Goal: Use online tool/utility: Utilize a website feature to perform a specific function

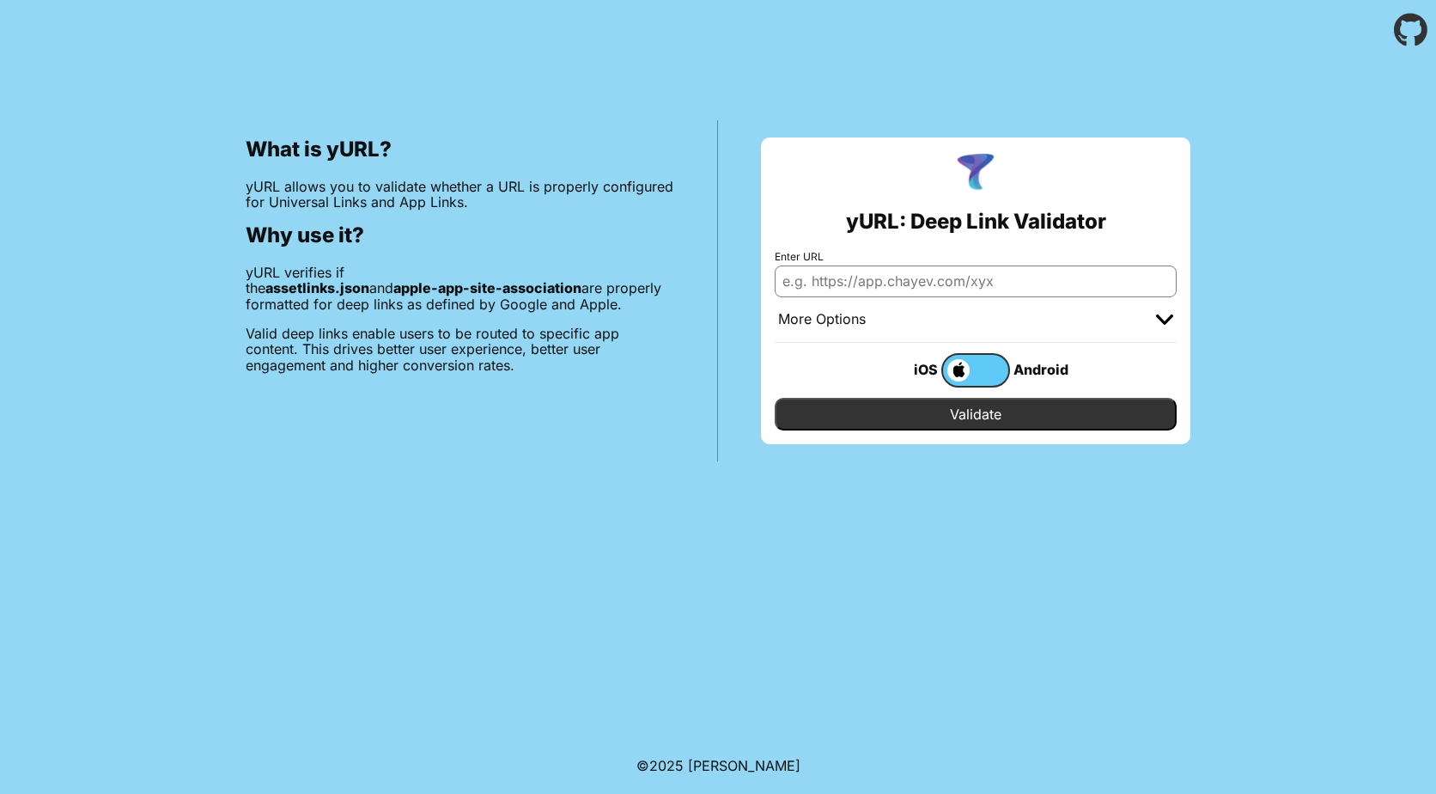
drag, startPoint x: 863, startPoint y: 282, endPoint x: 895, endPoint y: 302, distance: 37.9
click at [863, 282] on input "Enter URL" at bounding box center [976, 280] width 402 height 31
paste input "[URL][DOMAIN_NAME]"
type input "[URL][DOMAIN_NAME]"
click at [1173, 326] on div "More Options" at bounding box center [976, 320] width 402 height 46
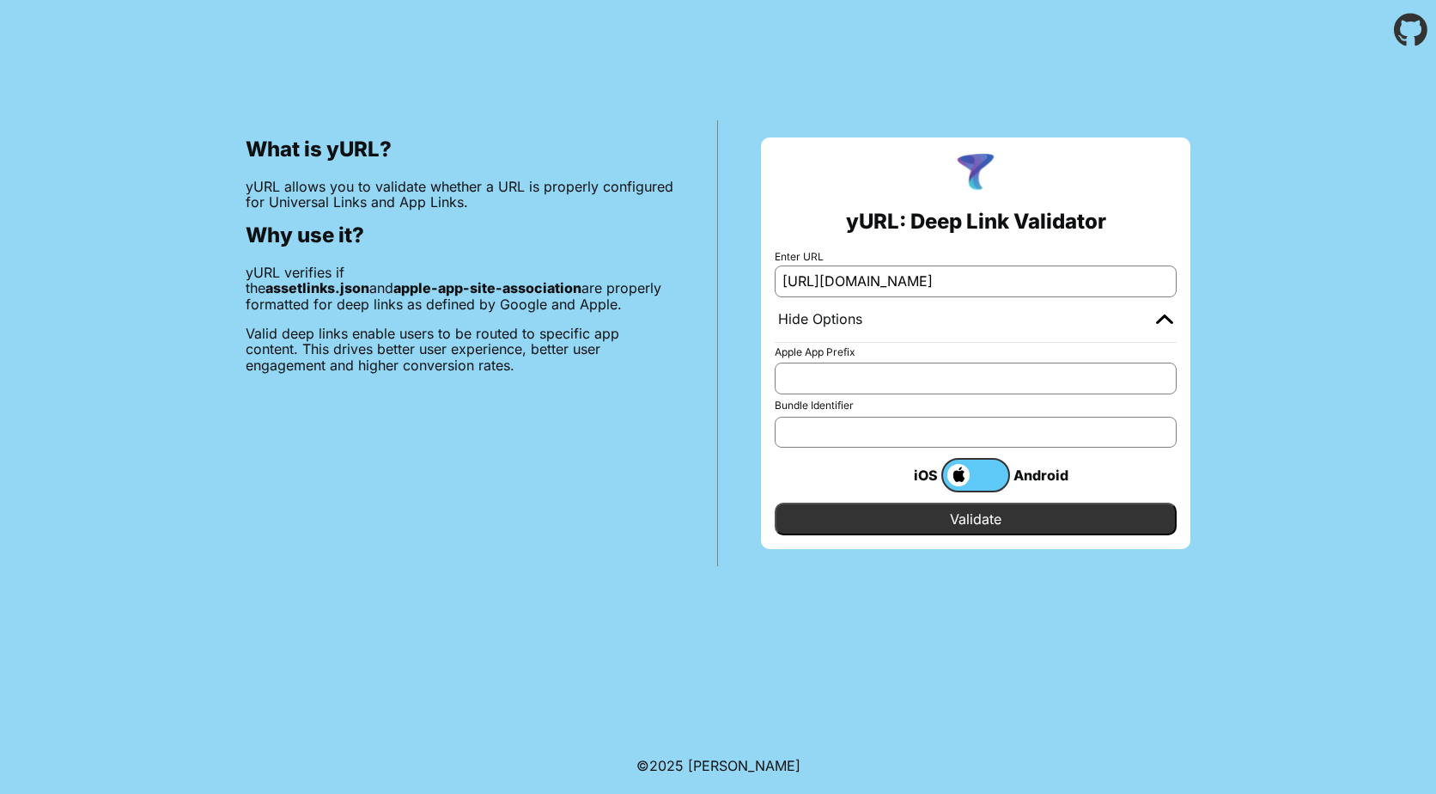
click at [1066, 509] on input "Validate" at bounding box center [976, 518] width 402 height 33
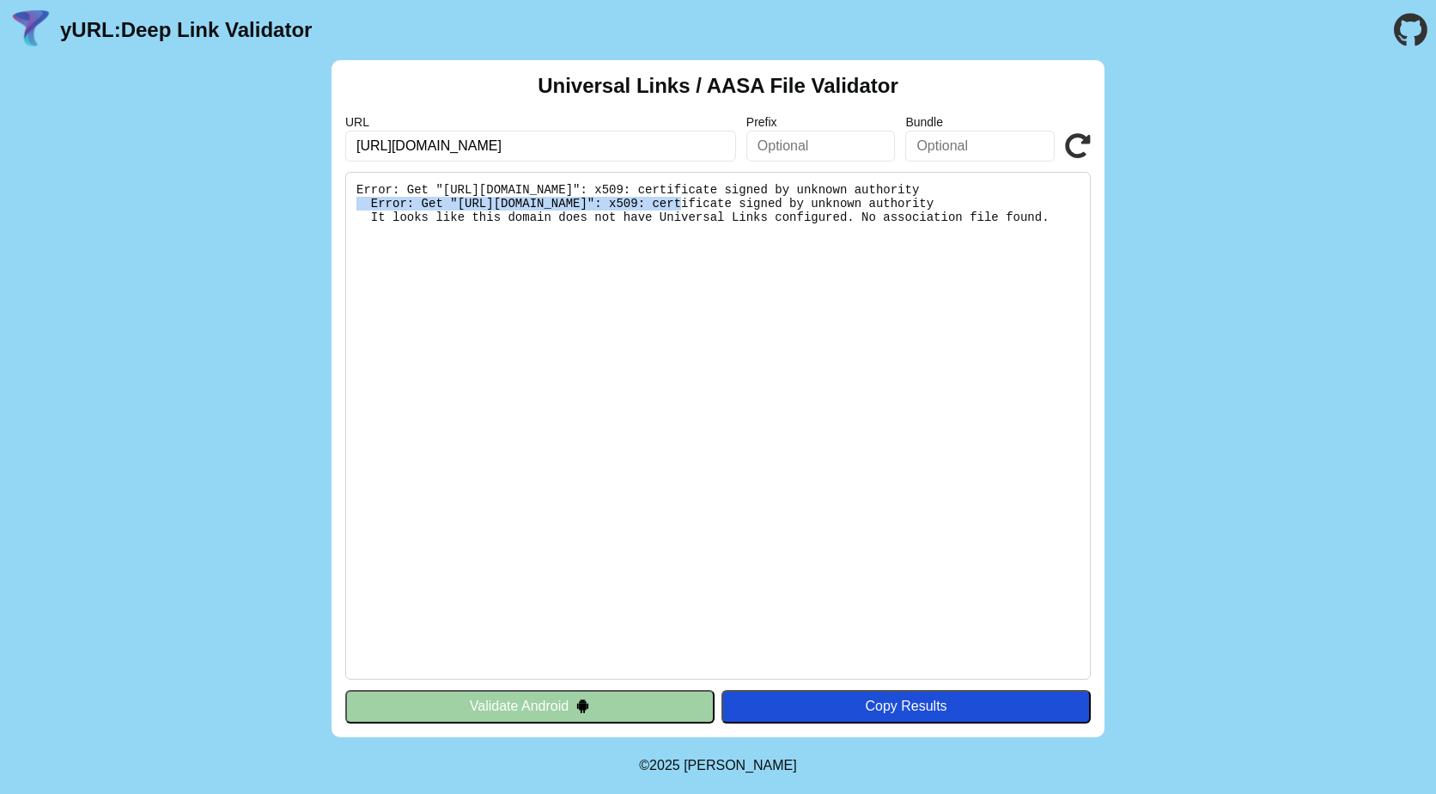
drag, startPoint x: 879, startPoint y: 192, endPoint x: 908, endPoint y: 207, distance: 31.9
click at [908, 207] on pre "Error: Get "[URL][DOMAIN_NAME]": x509: certificate signed by unknown authority …" at bounding box center [717, 426] width 745 height 508
click at [412, 149] on input "[URL][DOMAIN_NAME]" at bounding box center [540, 146] width 391 height 31
drag, startPoint x: 852, startPoint y: 232, endPoint x: 818, endPoint y: 216, distance: 37.7
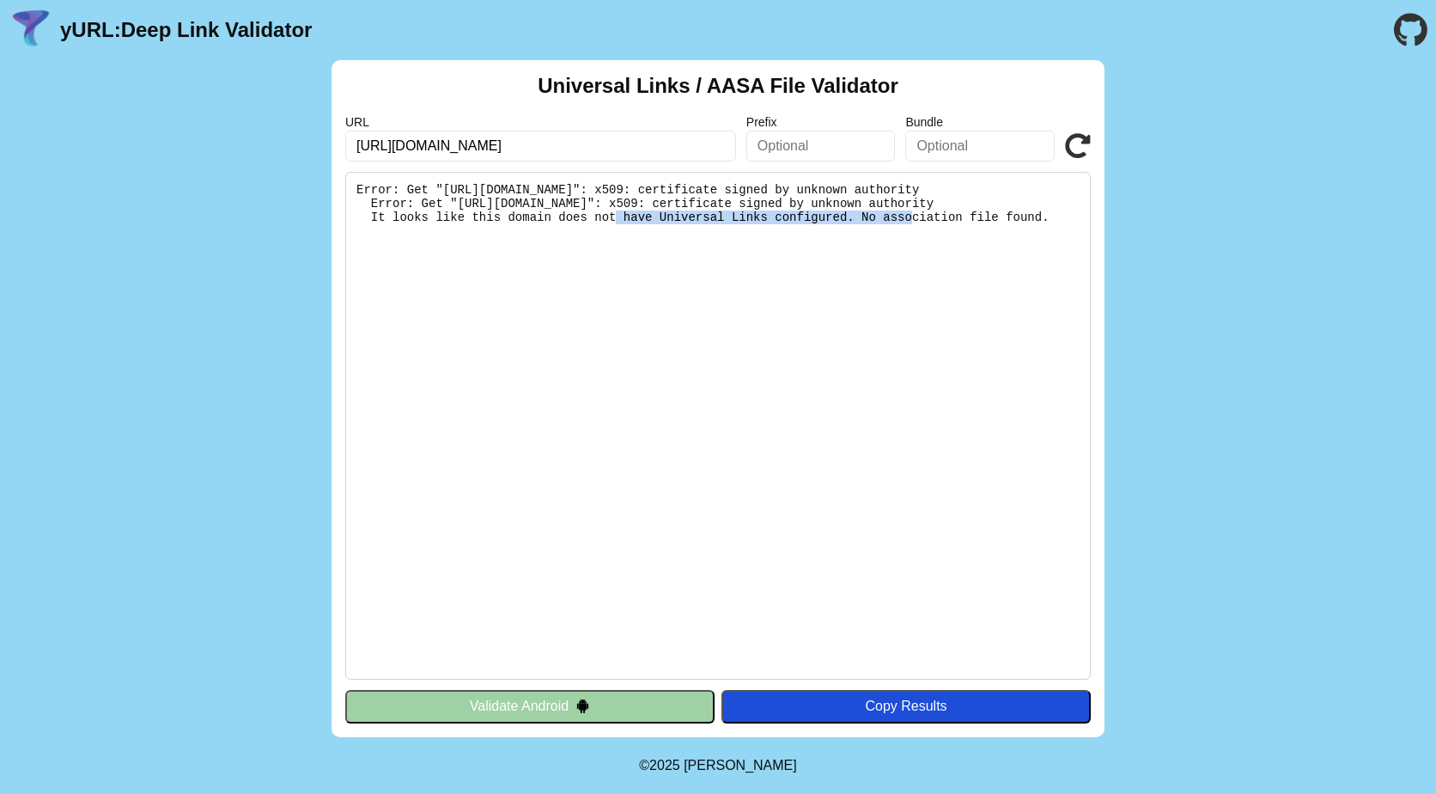
click at [818, 216] on pre "Error: Get "[URL][DOMAIN_NAME]": x509: certificate signed by unknown authority …" at bounding box center [717, 426] width 745 height 508
click at [1072, 142] on icon at bounding box center [1078, 146] width 26 height 26
click at [1071, 145] on icon at bounding box center [1078, 146] width 26 height 26
click at [478, 145] on input "[URL][DOMAIN_NAME]" at bounding box center [540, 146] width 391 height 31
click at [544, 143] on input "[URL][DOMAIN_NAME]" at bounding box center [540, 146] width 391 height 31
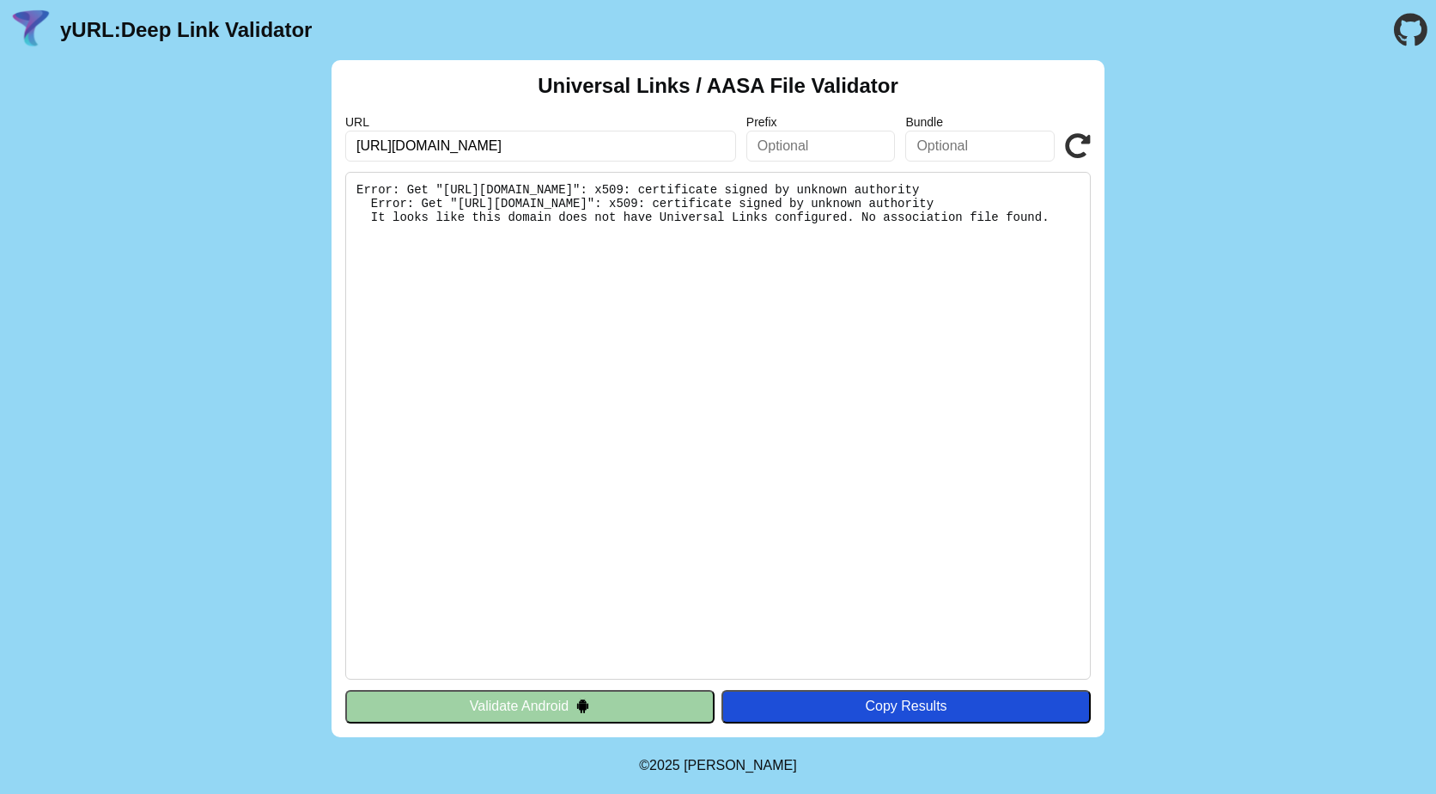
click at [819, 155] on input "text" at bounding box center [820, 146] width 149 height 31
click at [667, 150] on input "[URL][DOMAIN_NAME]" at bounding box center [540, 146] width 391 height 31
click at [1062, 148] on div "URL https://www.crq4.org.br Prefix Bundle Validate" at bounding box center [717, 138] width 745 height 46
click at [1073, 145] on icon at bounding box center [1078, 146] width 26 height 26
click at [532, 698] on button "Validate Android" at bounding box center [529, 706] width 369 height 33
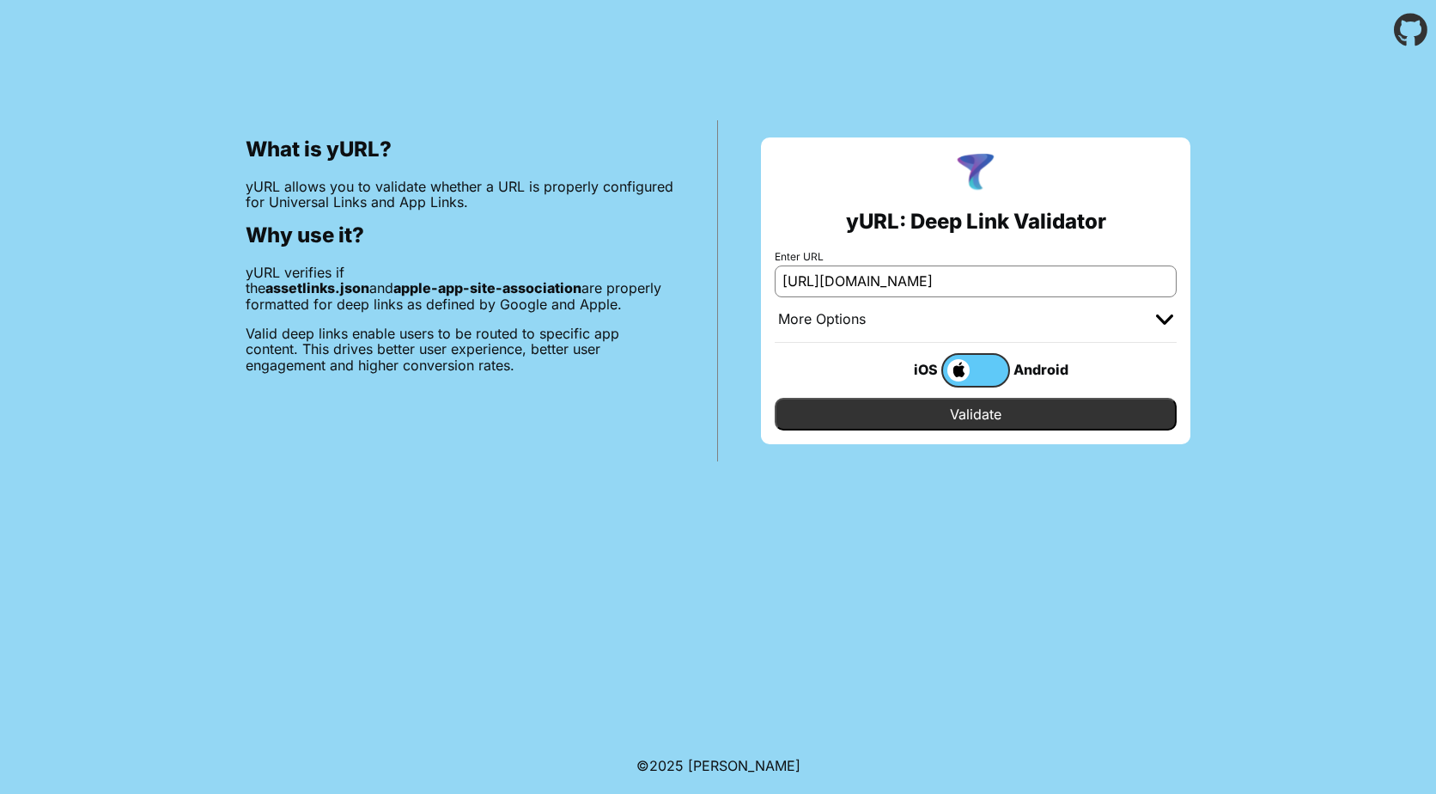
click at [983, 419] on input "Validate" at bounding box center [976, 414] width 402 height 33
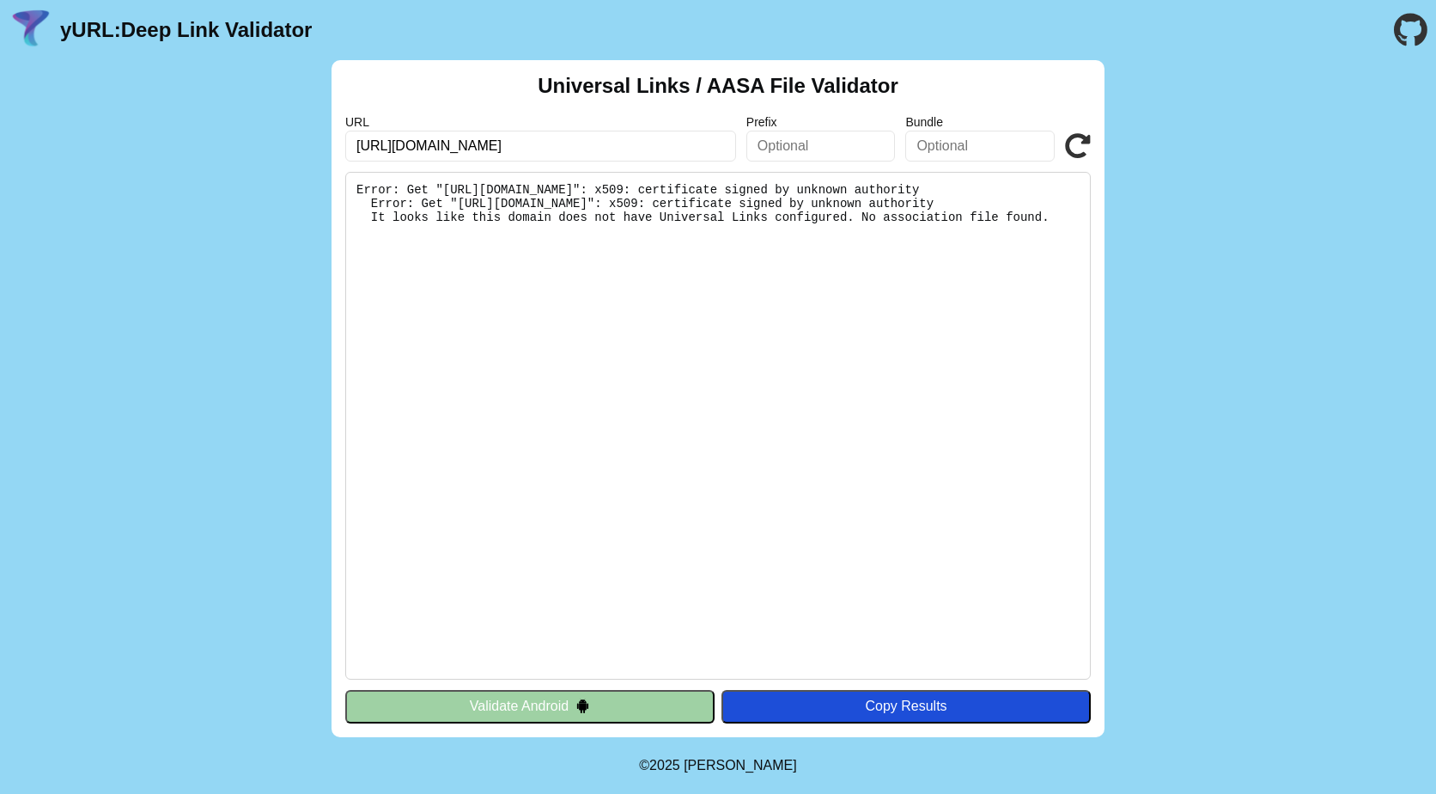
click at [1074, 137] on icon at bounding box center [1078, 146] width 26 height 26
click at [1075, 145] on icon at bounding box center [1078, 146] width 26 height 26
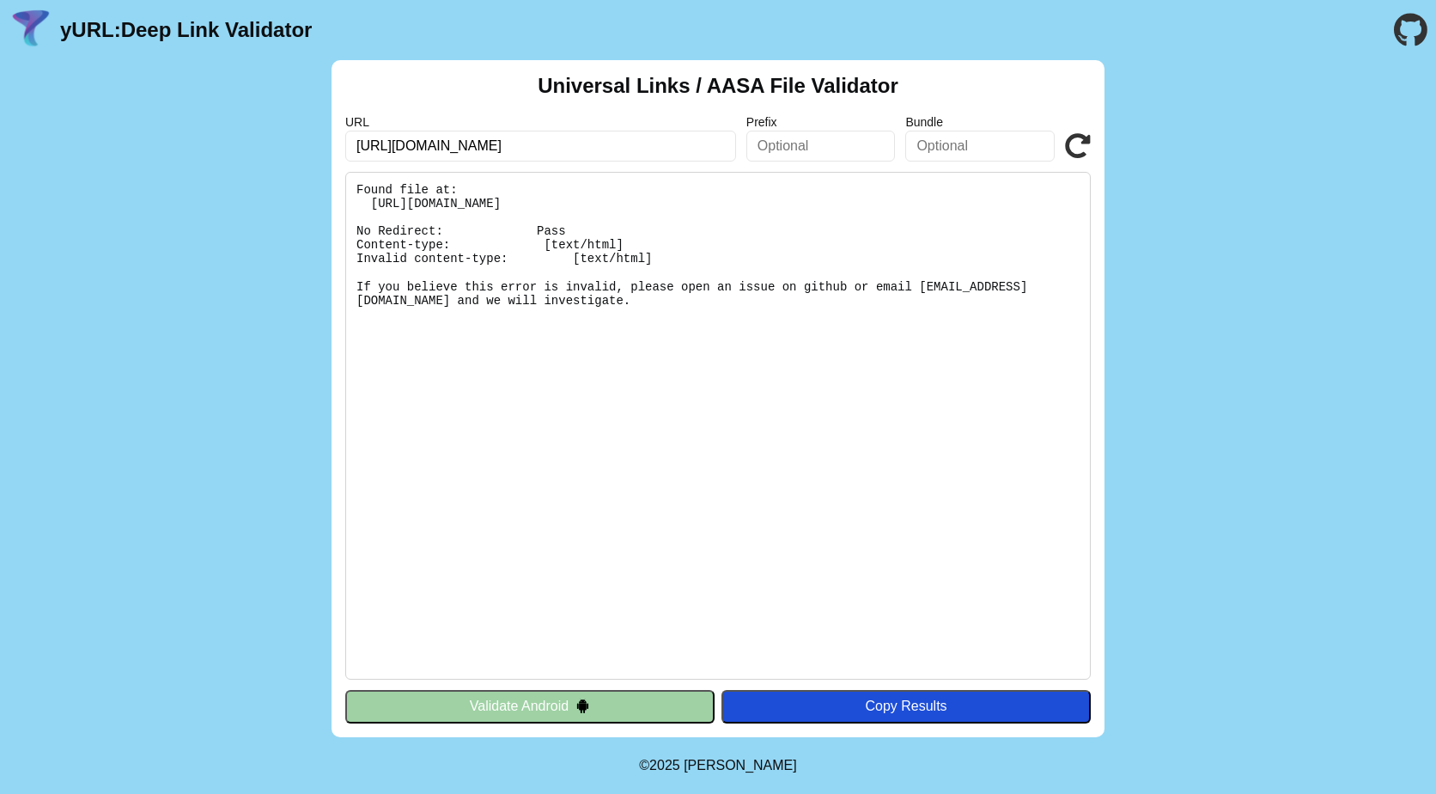
click at [1074, 146] on icon at bounding box center [1078, 146] width 26 height 26
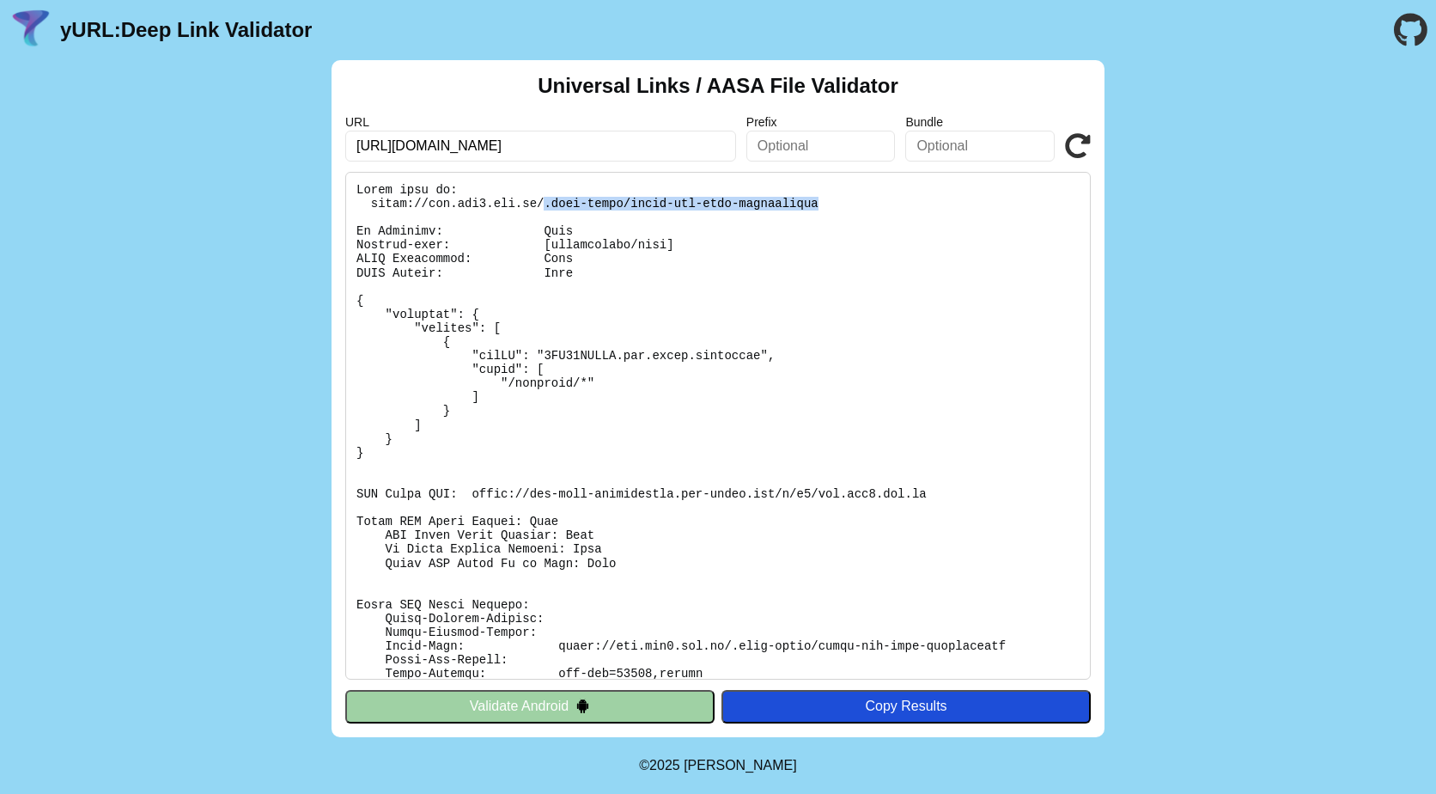
drag, startPoint x: 770, startPoint y: 199, endPoint x: 526, endPoint y: 210, distance: 244.2
click at [526, 210] on pre at bounding box center [717, 426] width 745 height 508
copy pre ".well-known/apple-app-site-association"
click at [752, 198] on pre at bounding box center [717, 426] width 745 height 508
drag, startPoint x: 729, startPoint y: 204, endPoint x: 611, endPoint y: 204, distance: 118.5
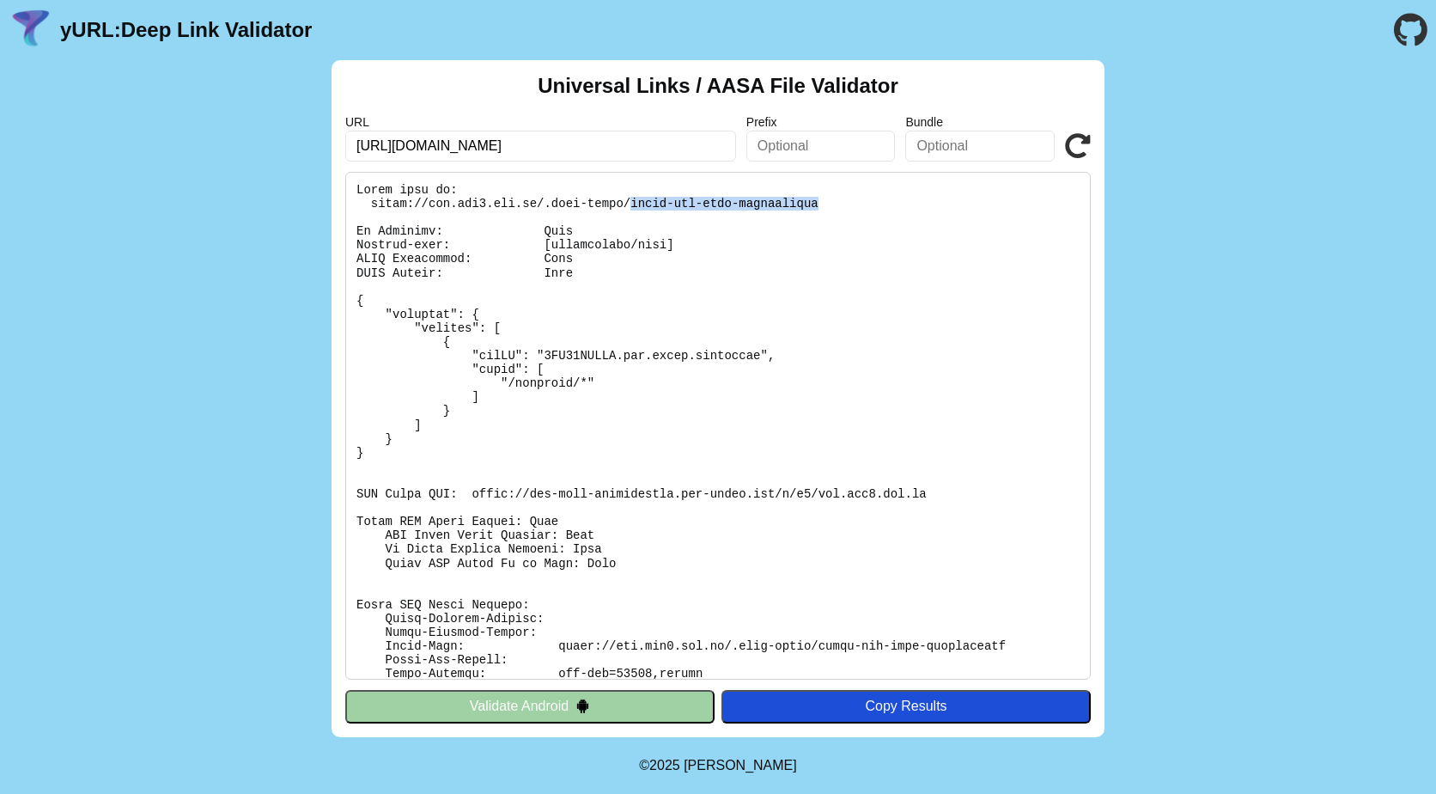
click at [611, 204] on pre at bounding box center [717, 426] width 745 height 508
copy pre "apple-app-site-association"
click at [783, 205] on pre at bounding box center [717, 426] width 745 height 508
drag, startPoint x: 787, startPoint y: 203, endPoint x: 370, endPoint y: 210, distance: 416.6
click at [370, 210] on pre at bounding box center [717, 426] width 745 height 508
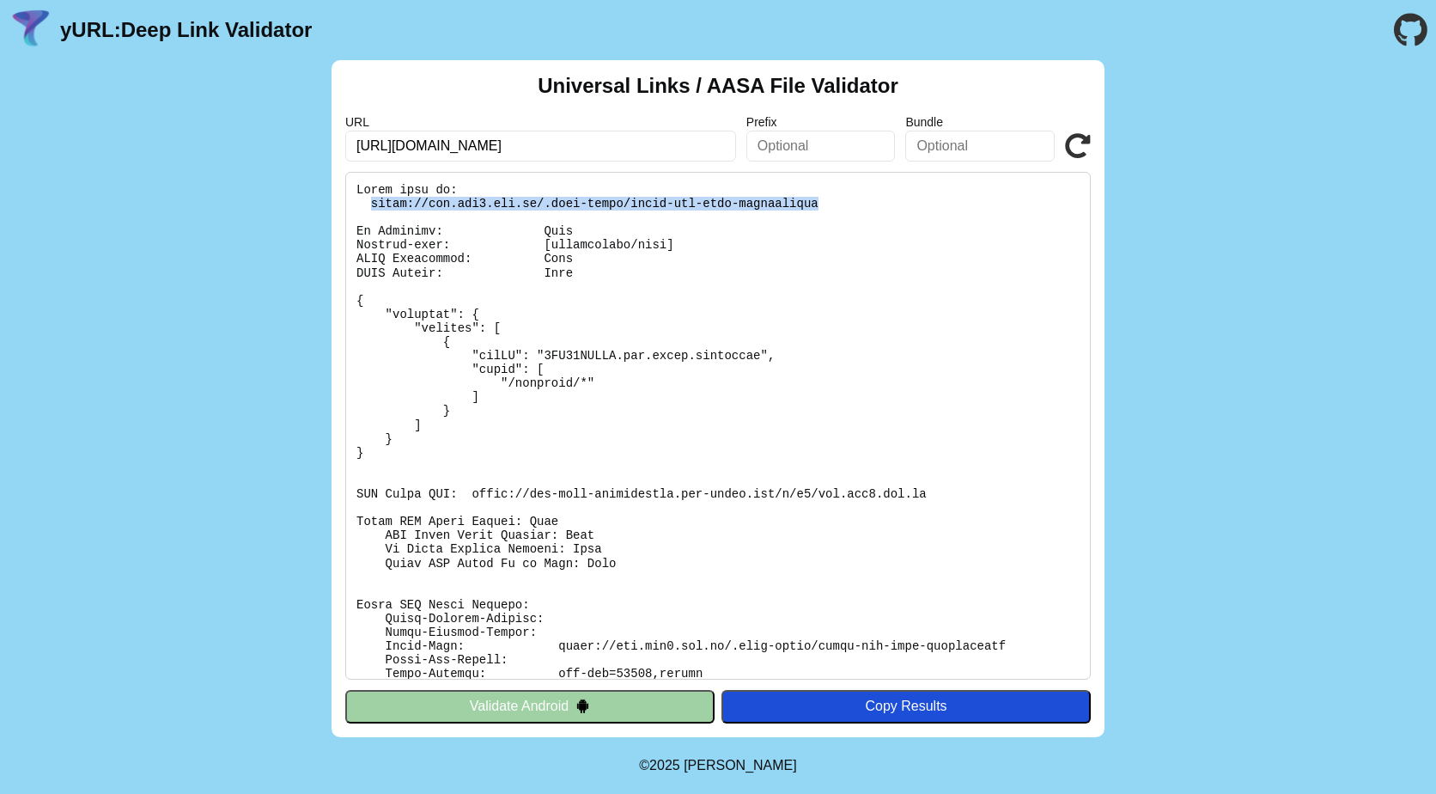
copy pre "https://www.crq4.org.br/.well-known/apple-app-site-association"
click at [1079, 140] on icon at bounding box center [1078, 146] width 26 height 26
